Goal: Navigation & Orientation: Find specific page/section

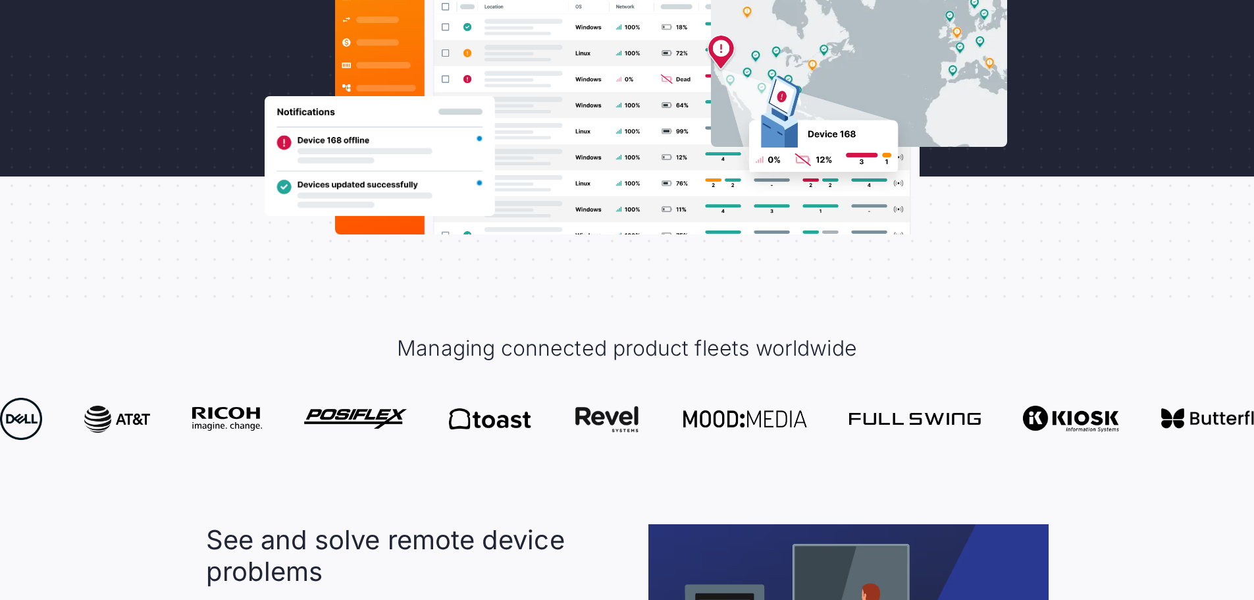
scroll to position [593, 0]
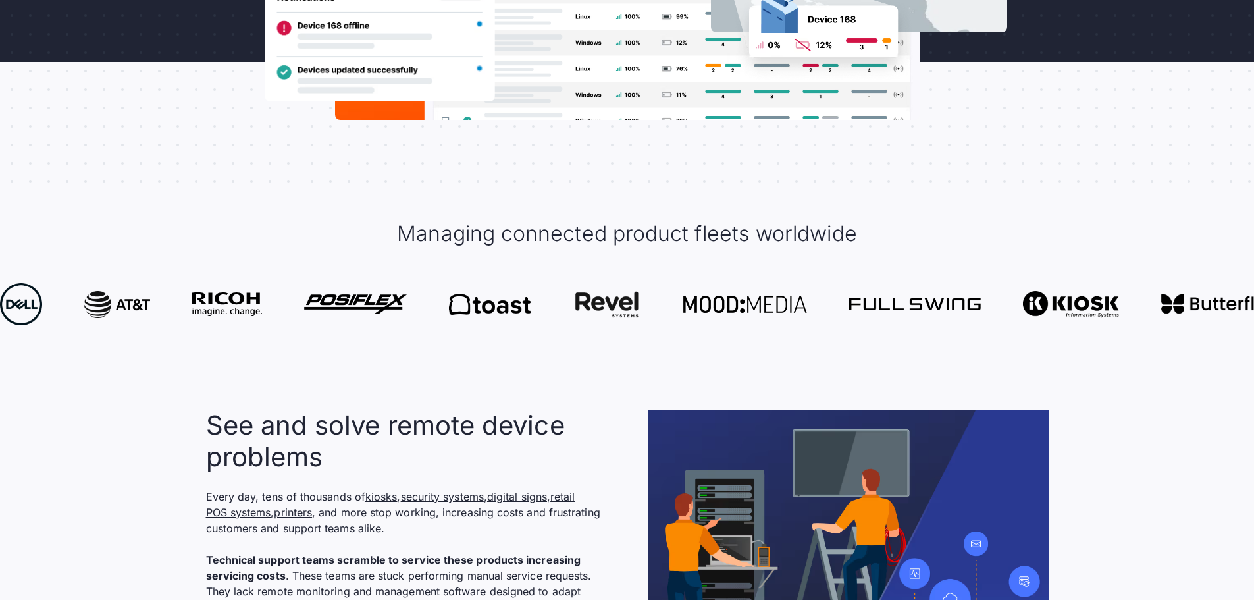
drag, startPoint x: 1013, startPoint y: 315, endPoint x: 591, endPoint y: 330, distance: 422.3
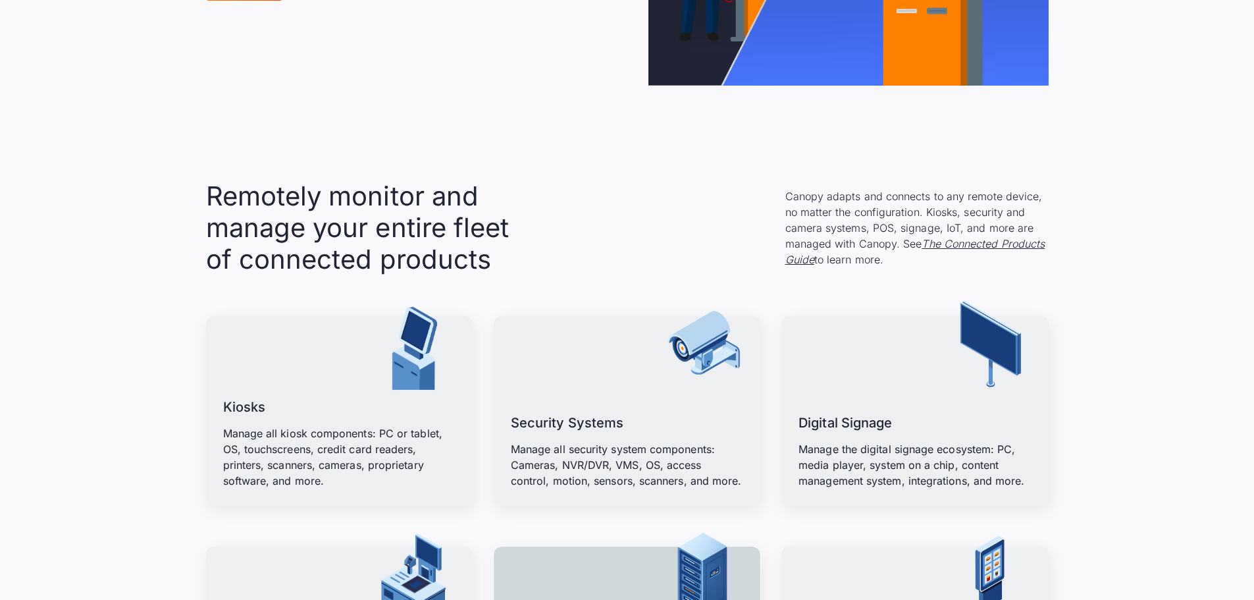
scroll to position [1712, 0]
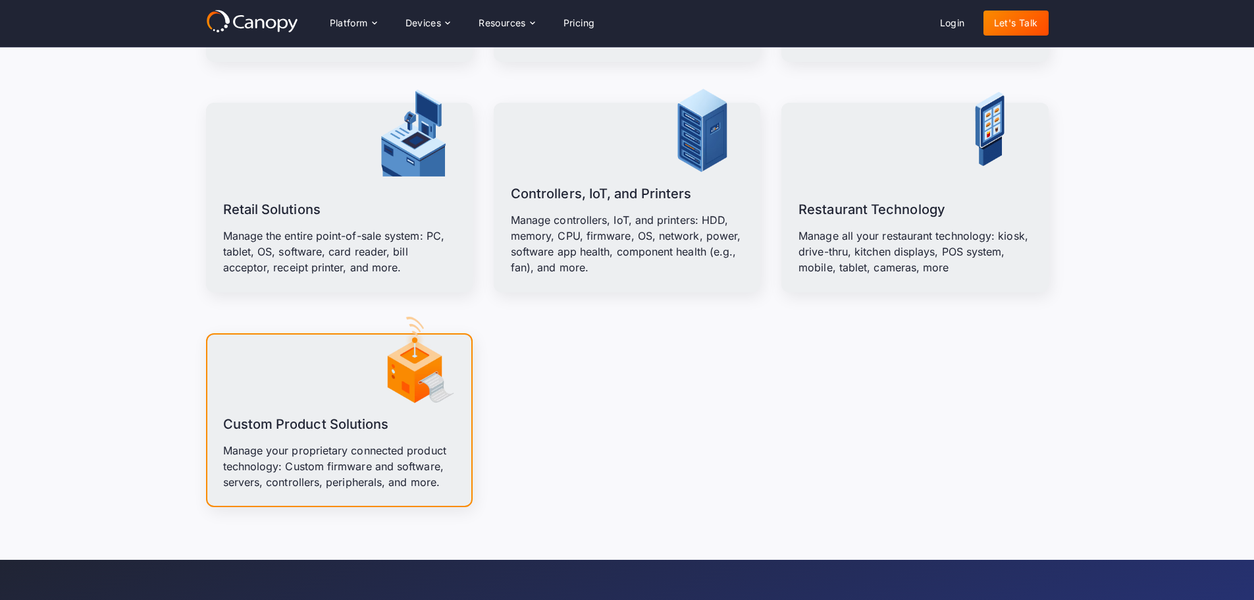
drag, startPoint x: 1132, startPoint y: 367, endPoint x: 1116, endPoint y: 215, distance: 152.9
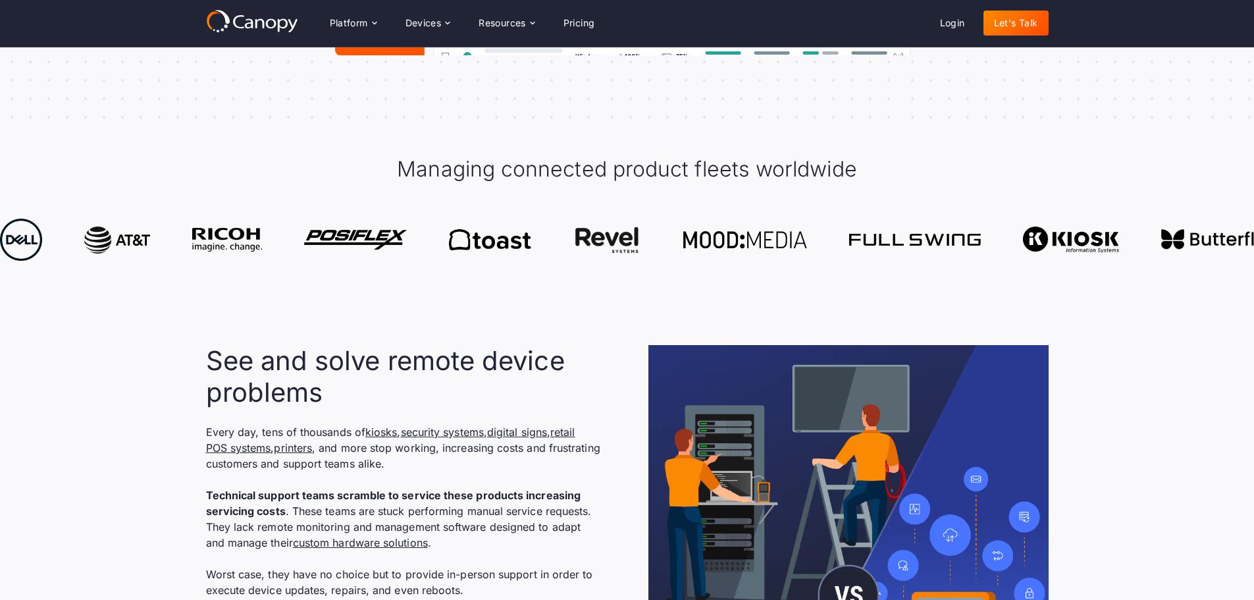
scroll to position [251, 0]
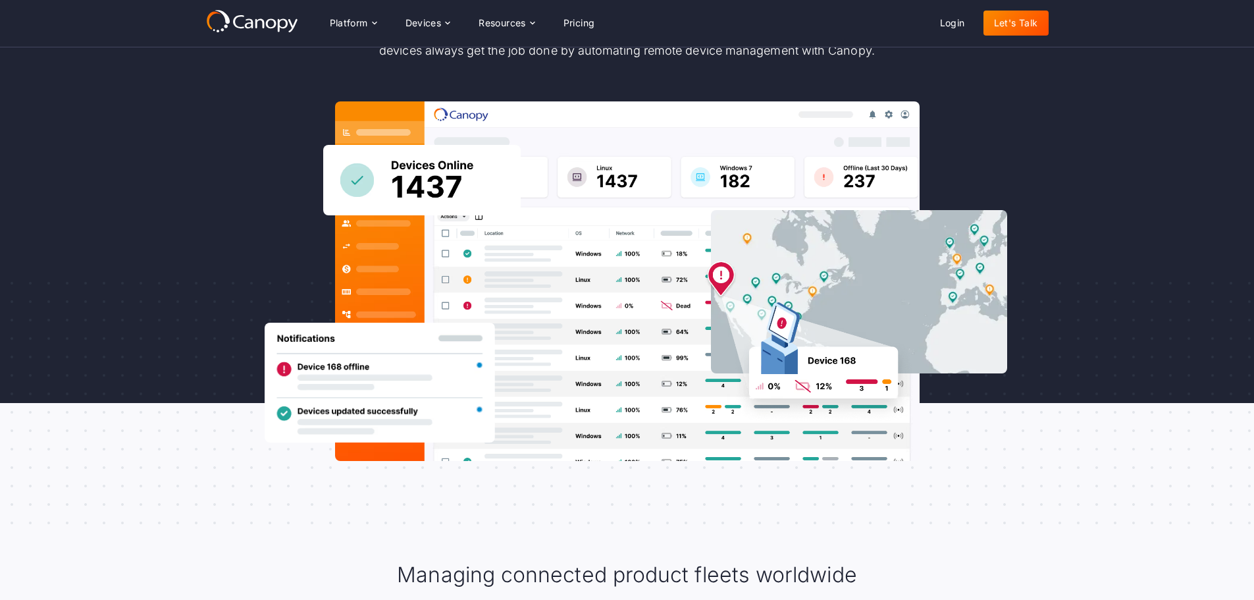
drag, startPoint x: 1141, startPoint y: 358, endPoint x: 1082, endPoint y: 74, distance: 289.7
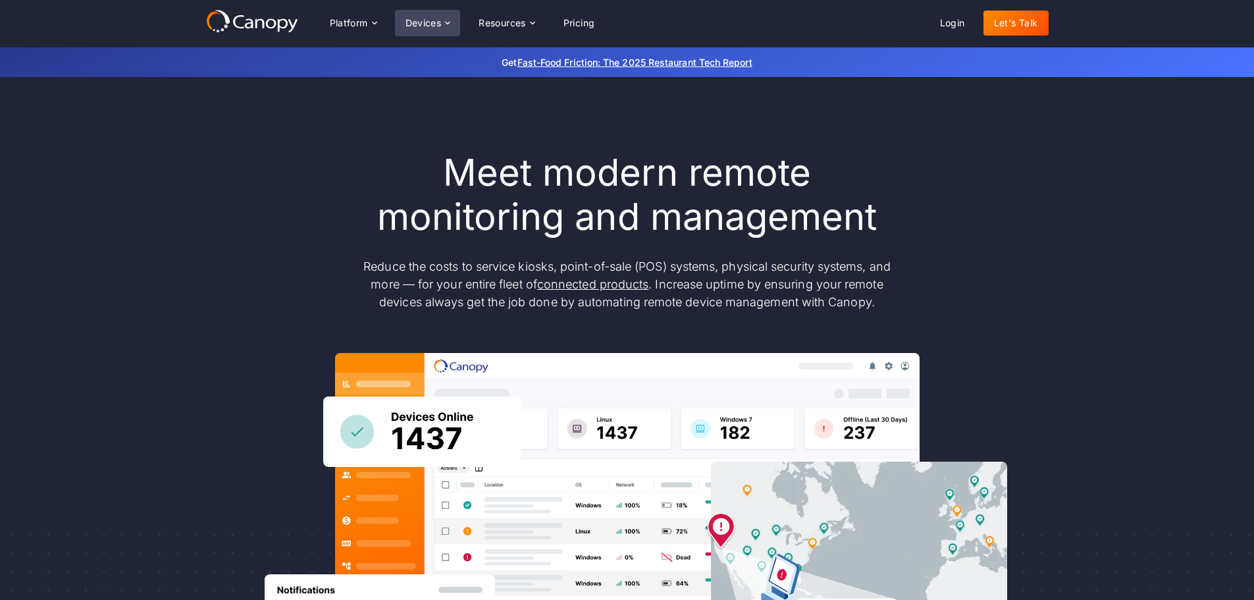
click at [415, 20] on div "Devices" at bounding box center [424, 22] width 36 height 9
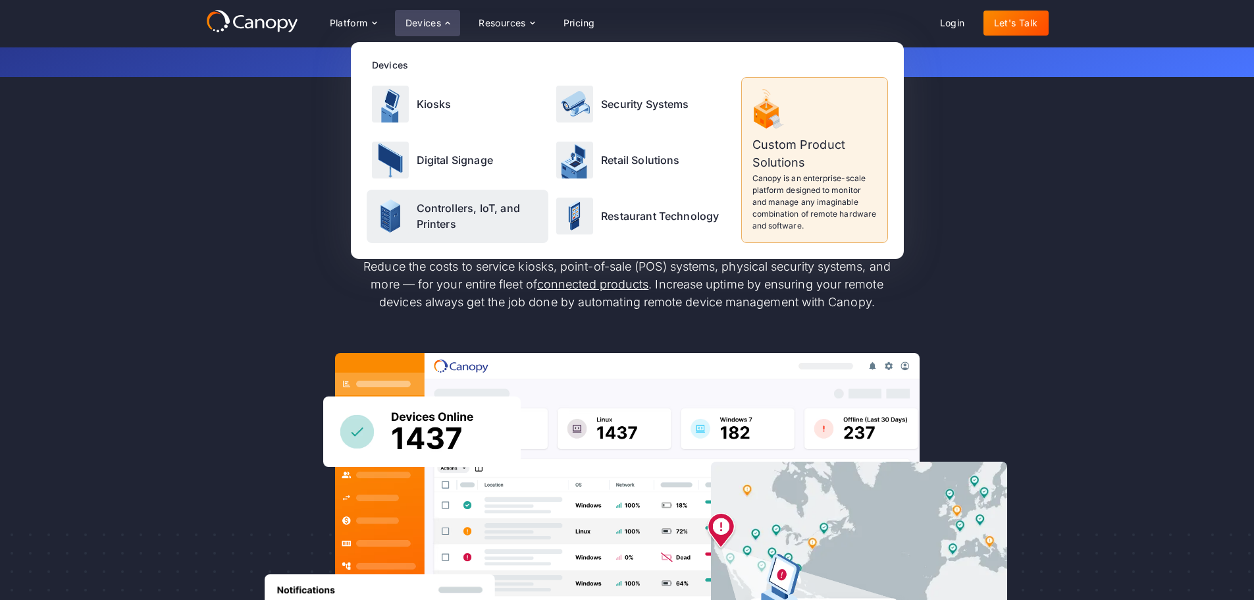
click at [433, 211] on p "Controllers, IoT, and Printers" at bounding box center [480, 216] width 127 height 32
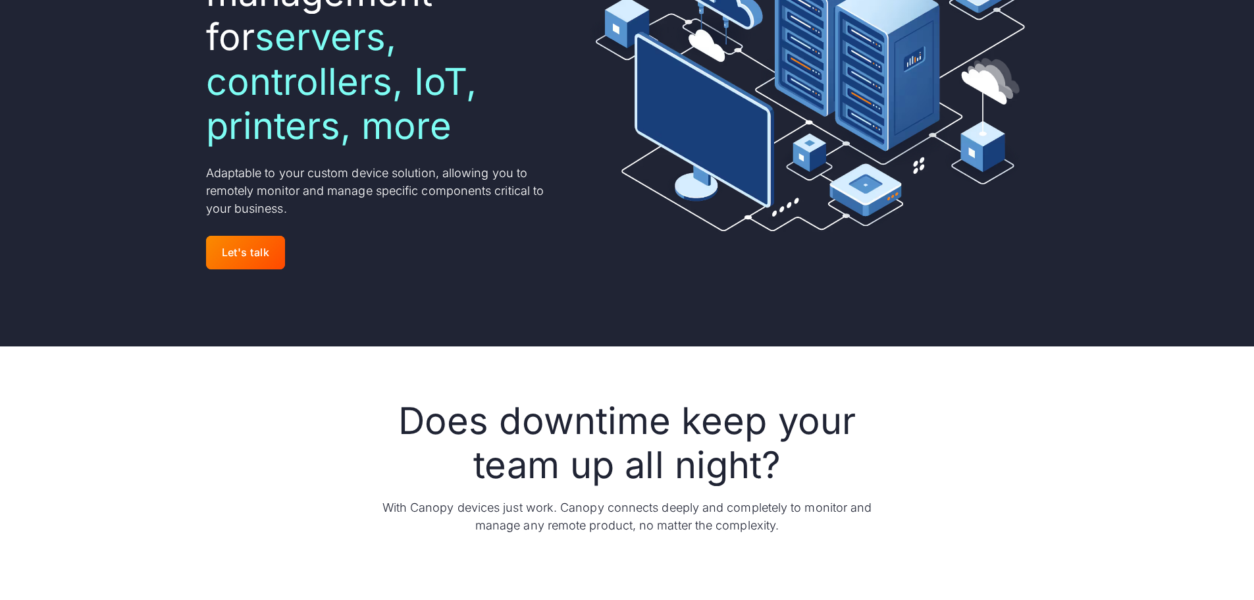
scroll to position [527, 0]
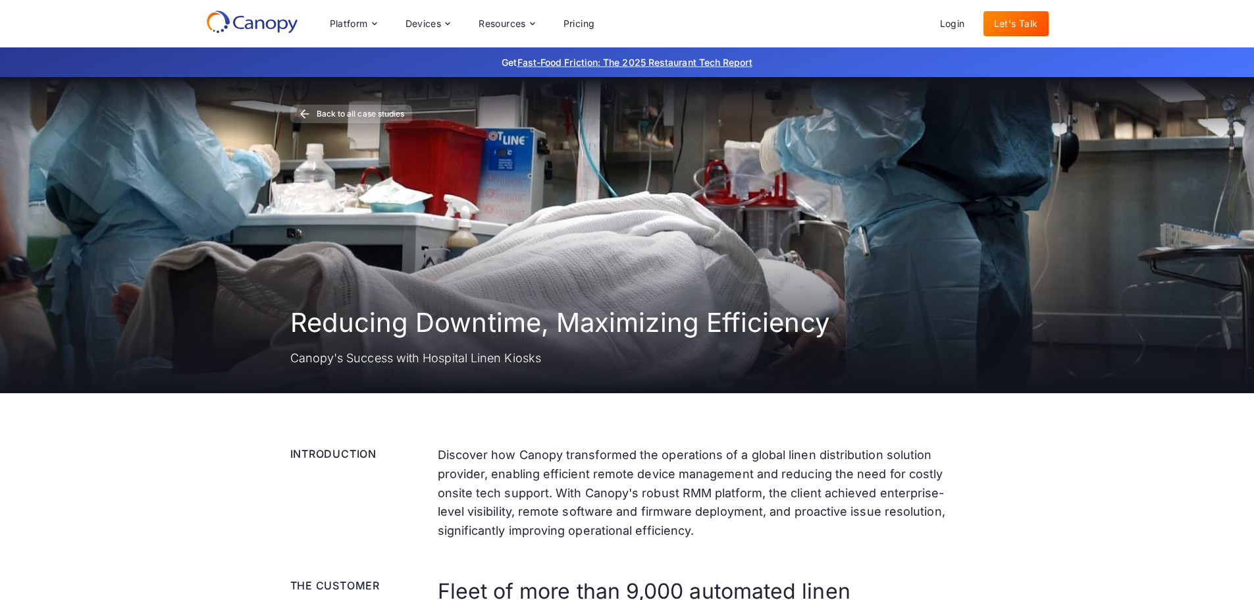
drag, startPoint x: 1092, startPoint y: 463, endPoint x: 1032, endPoint y: 132, distance: 336.7
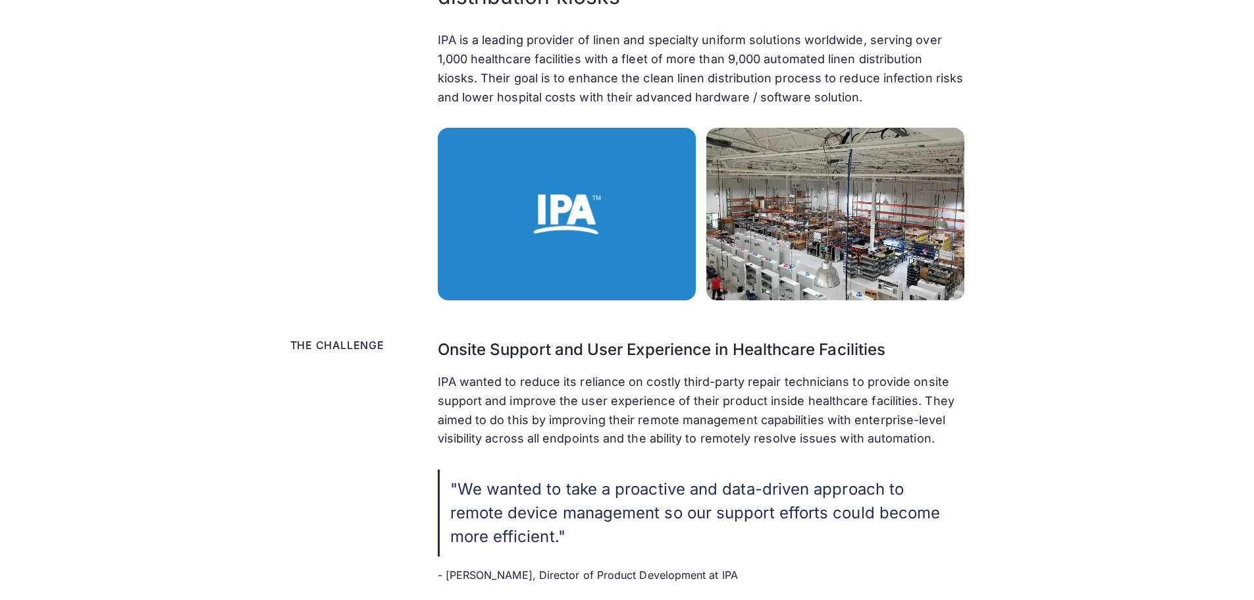
scroll to position [507, 0]
